Goal: Task Accomplishment & Management: Use online tool/utility

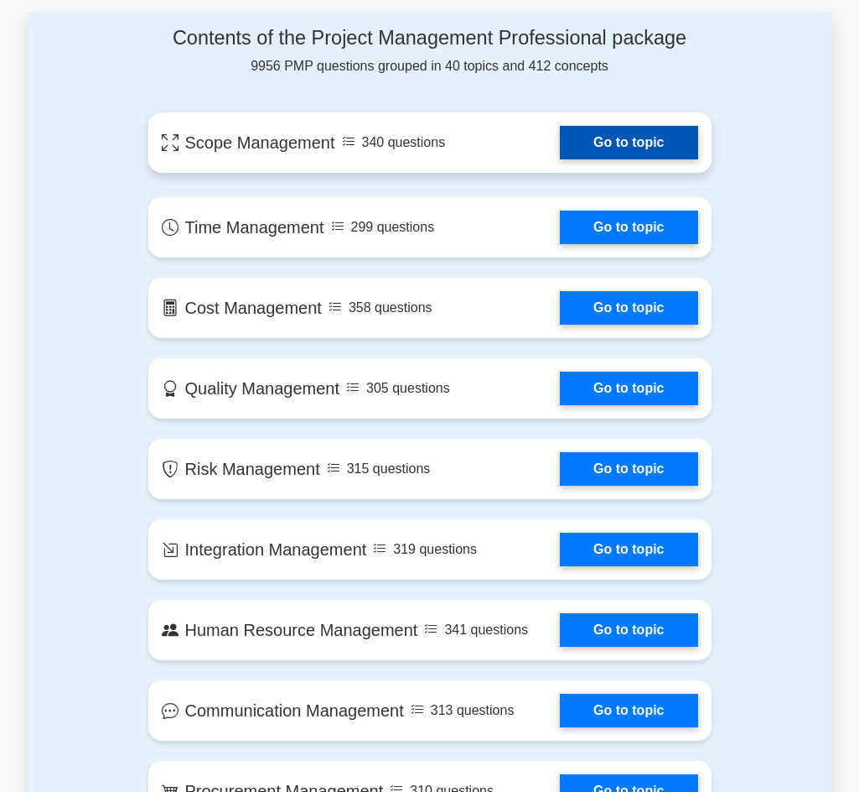
scroll to position [782, 0]
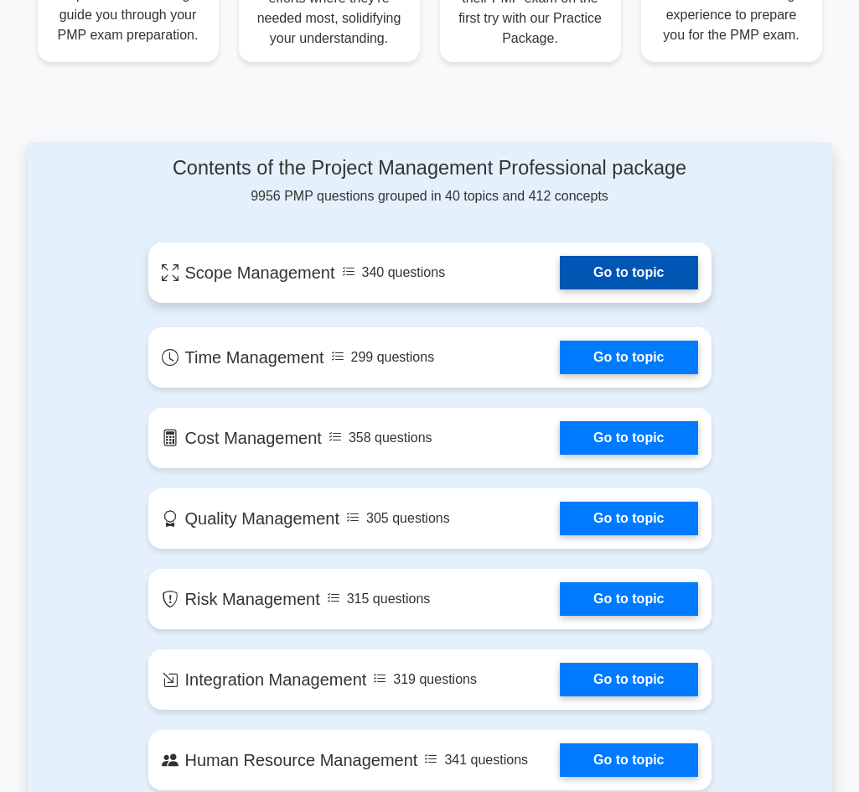
click at [615, 277] on link "Go to topic" at bounding box center [629, 273] width 138 height 34
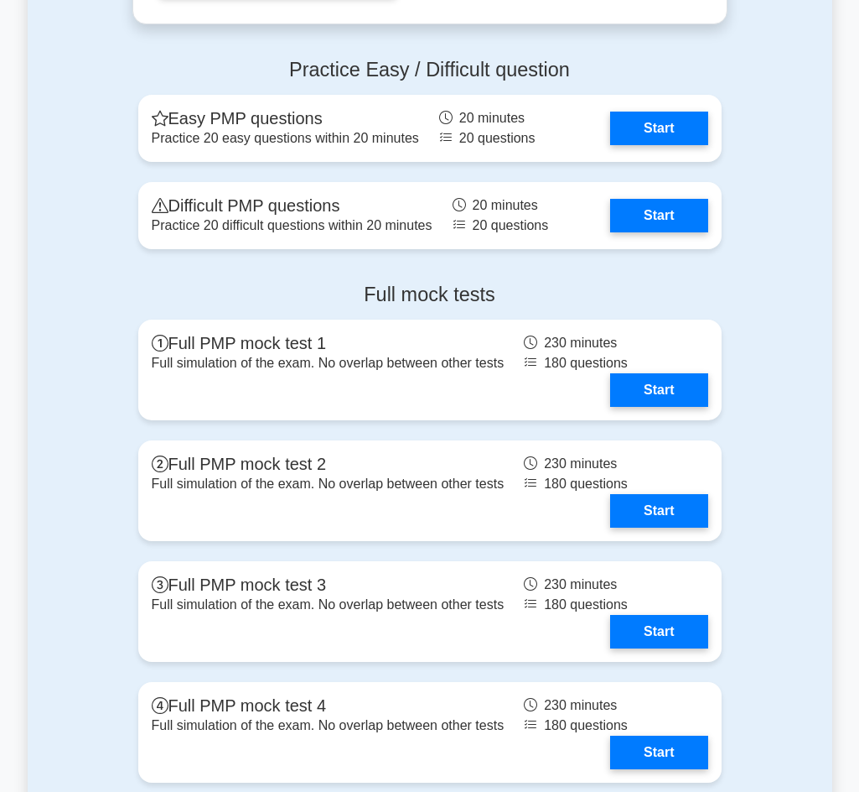
scroll to position [4666, 0]
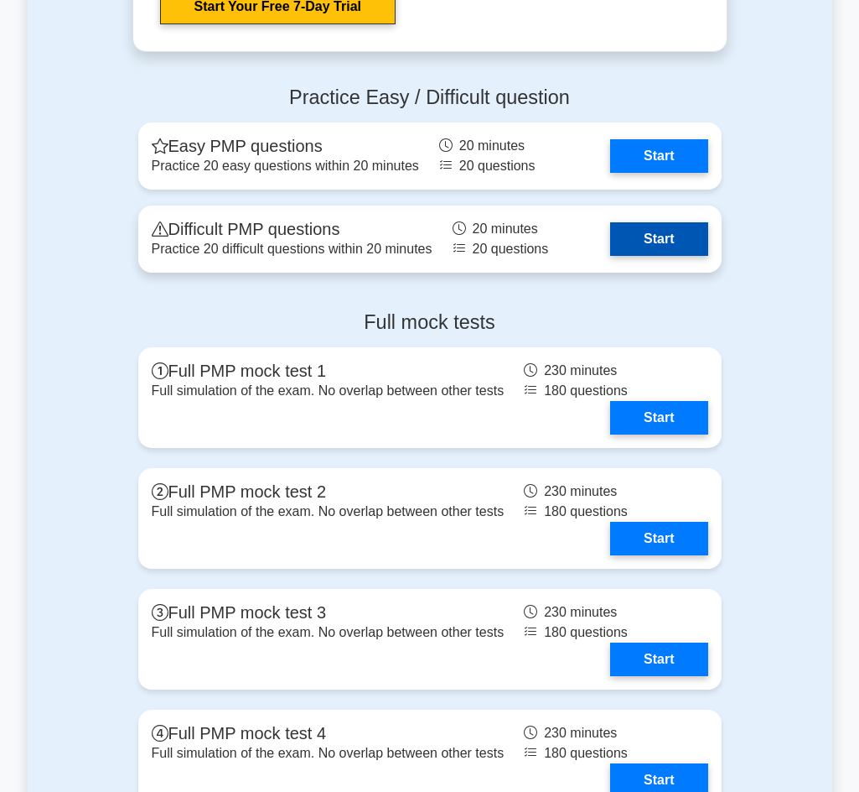
click at [657, 231] on link "Start" at bounding box center [658, 239] width 97 height 34
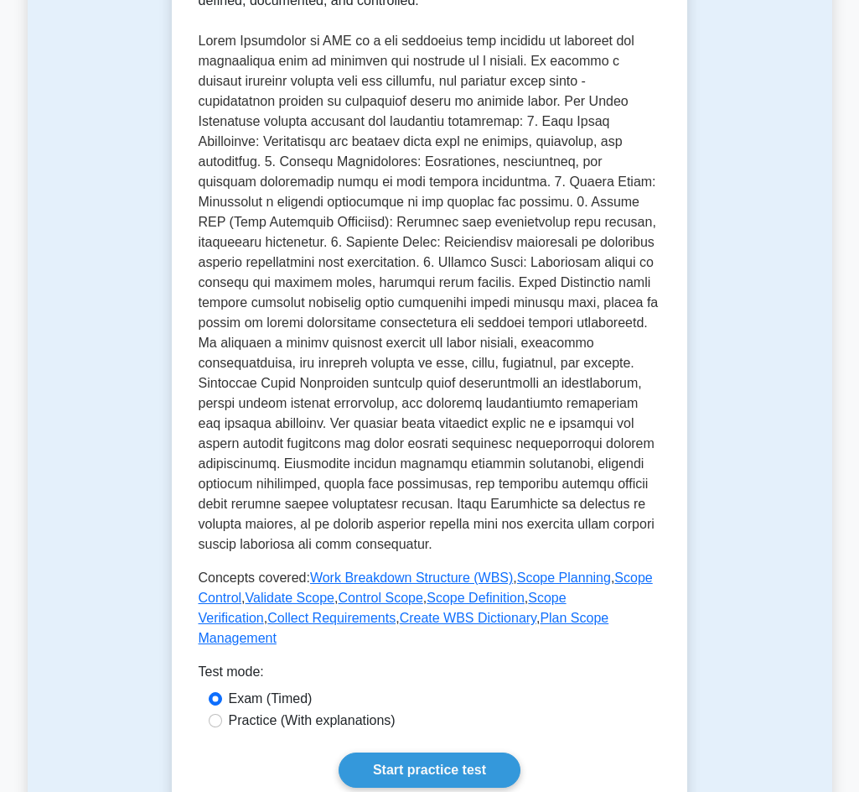
scroll to position [485, 0]
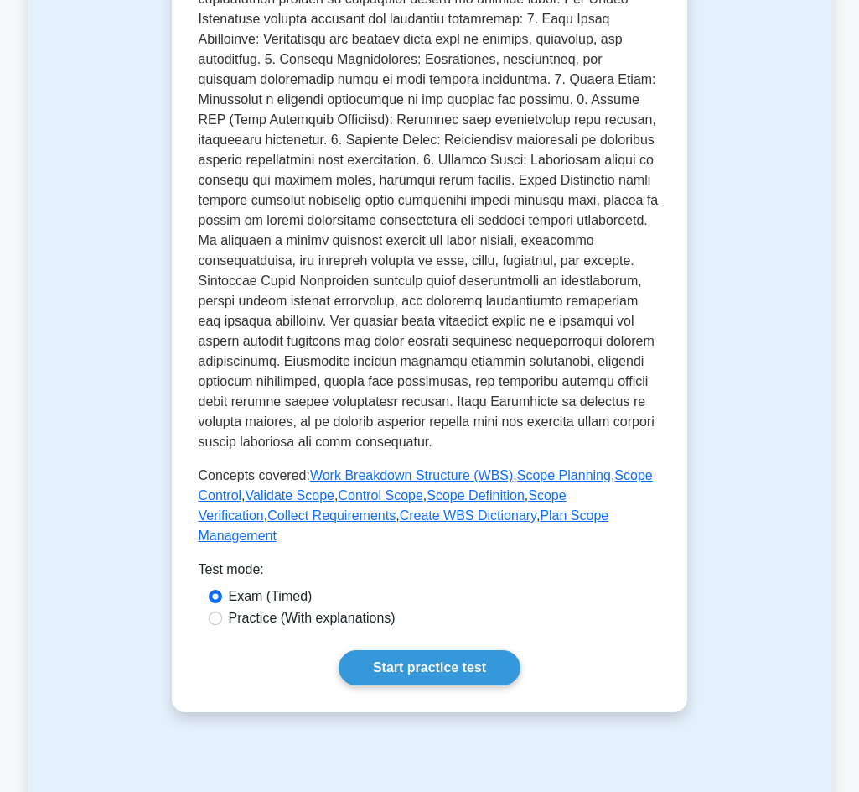
click at [245, 608] on label "Practice (With explanations)" at bounding box center [312, 618] width 167 height 20
click at [222, 611] on input "Practice (With explanations)" at bounding box center [215, 617] width 13 height 13
radio input "true"
click at [418, 650] on link "Start practice test" at bounding box center [430, 667] width 182 height 35
